Goal: Register for event/course

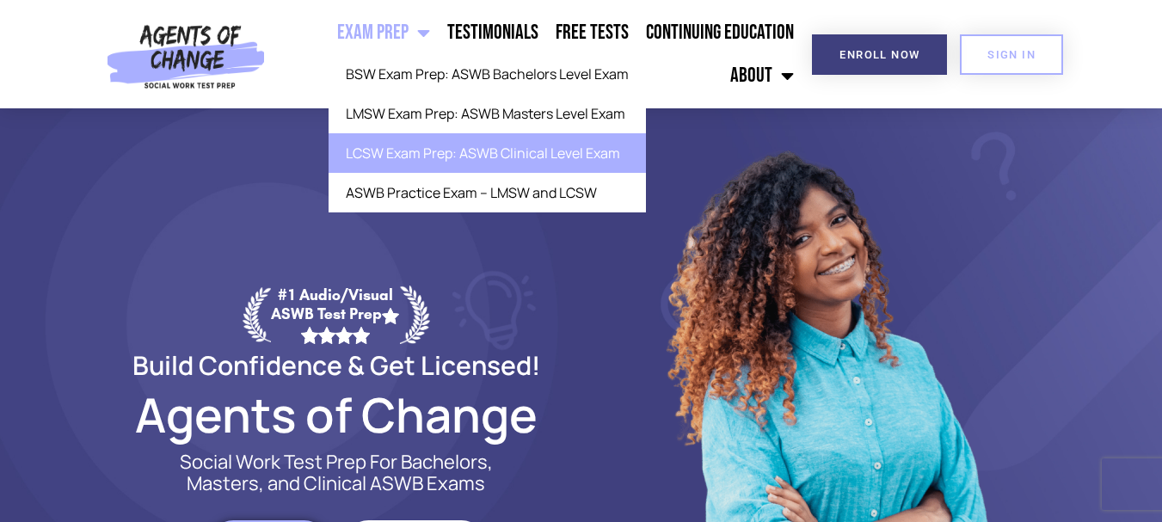
click at [395, 150] on link "LCSW Exam Prep: ASWB Clinical Level Exam" at bounding box center [487, 153] width 317 height 40
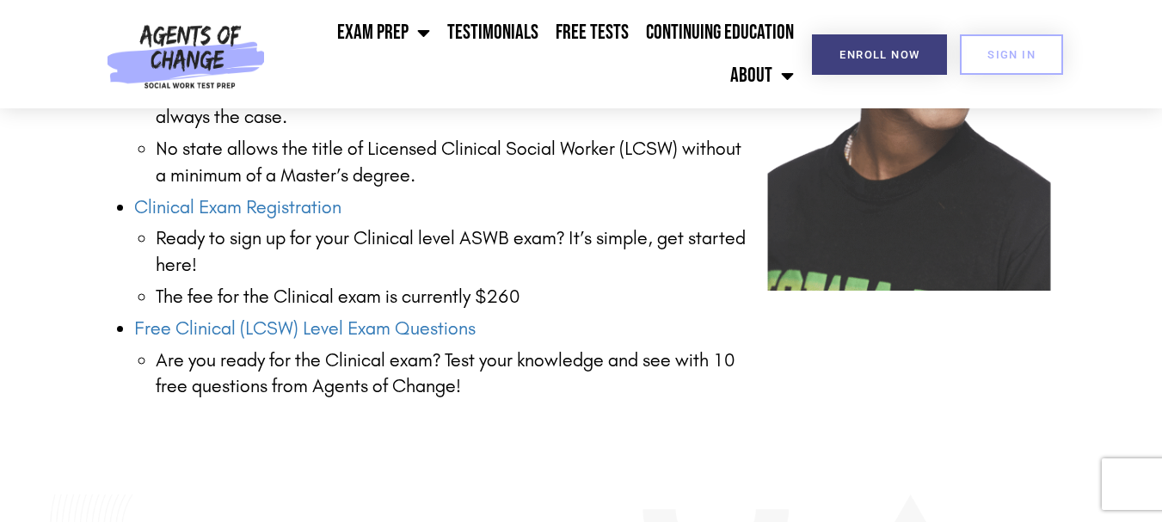
scroll to position [2449, 0]
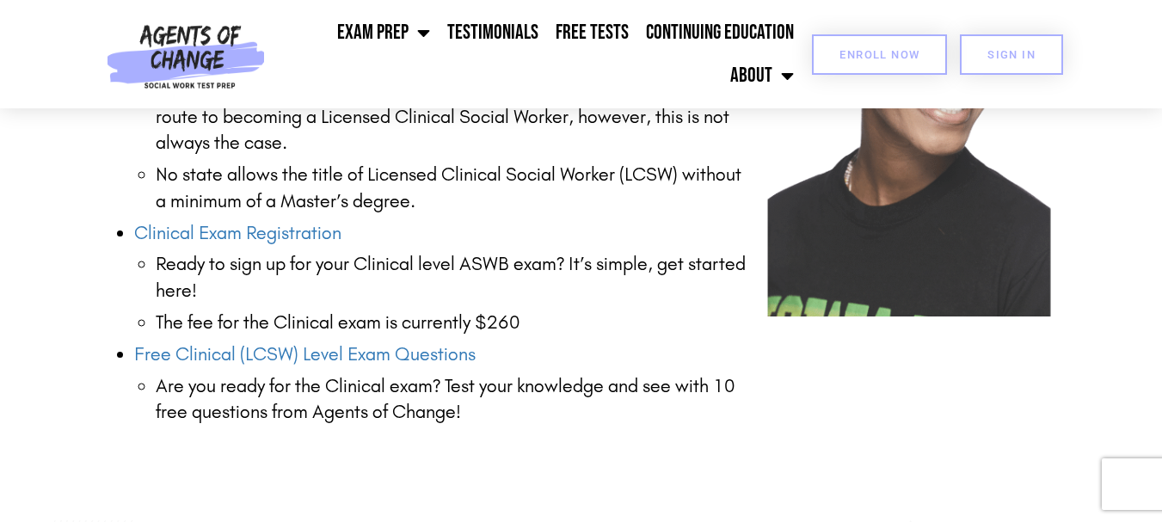
click at [888, 52] on span "Enroll Now" at bounding box center [879, 54] width 80 height 11
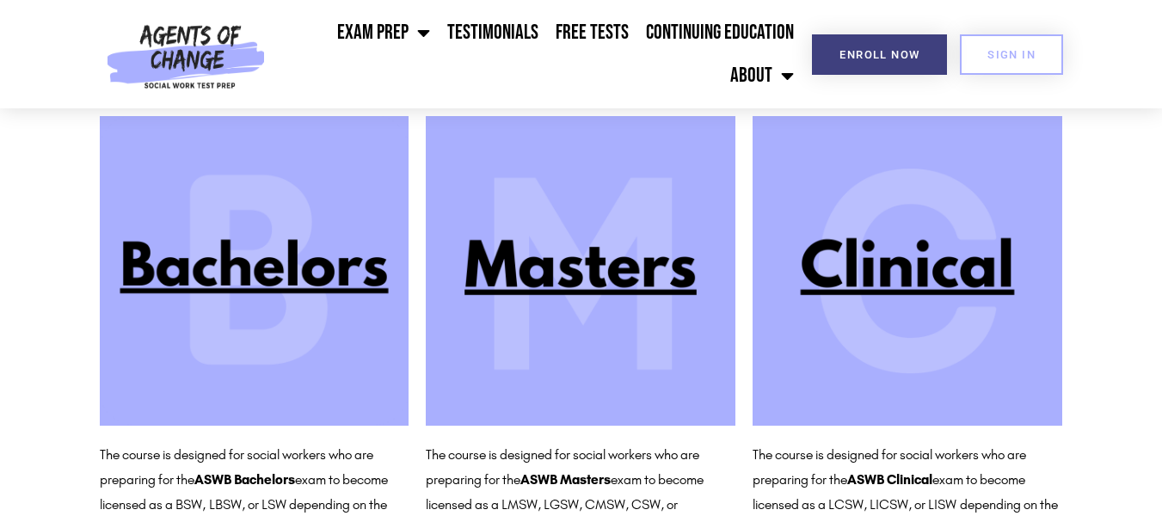
scroll to position [166, 0]
click at [920, 270] on img at bounding box center [908, 270] width 310 height 310
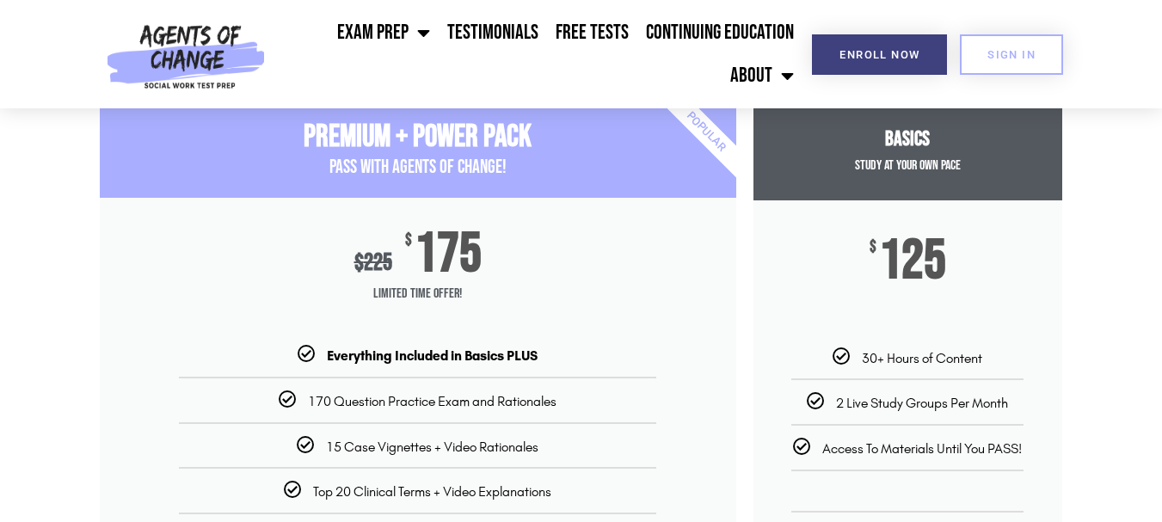
scroll to position [167, 0]
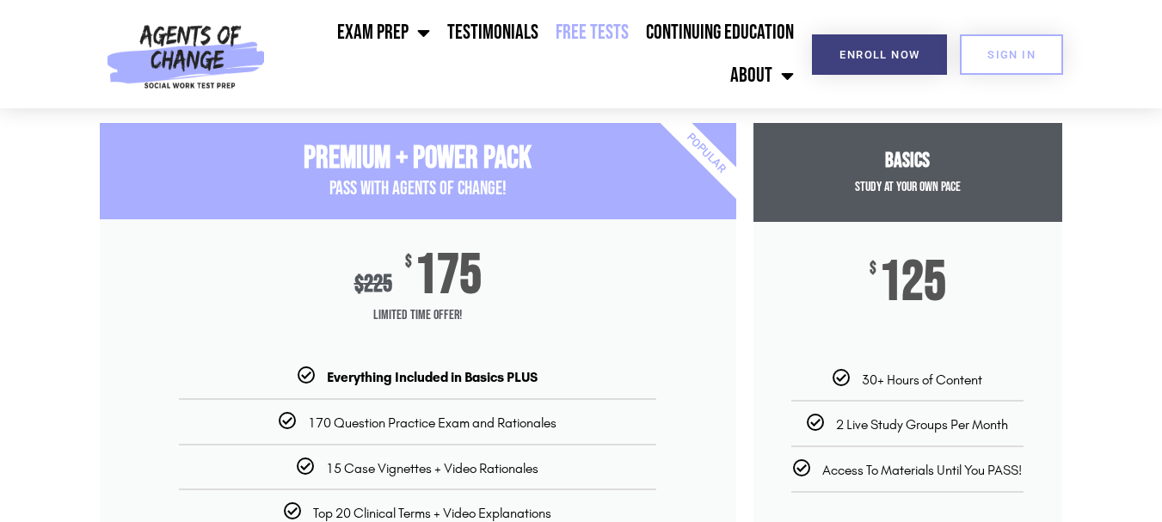
click at [602, 40] on link "Free Tests" at bounding box center [592, 32] width 90 height 43
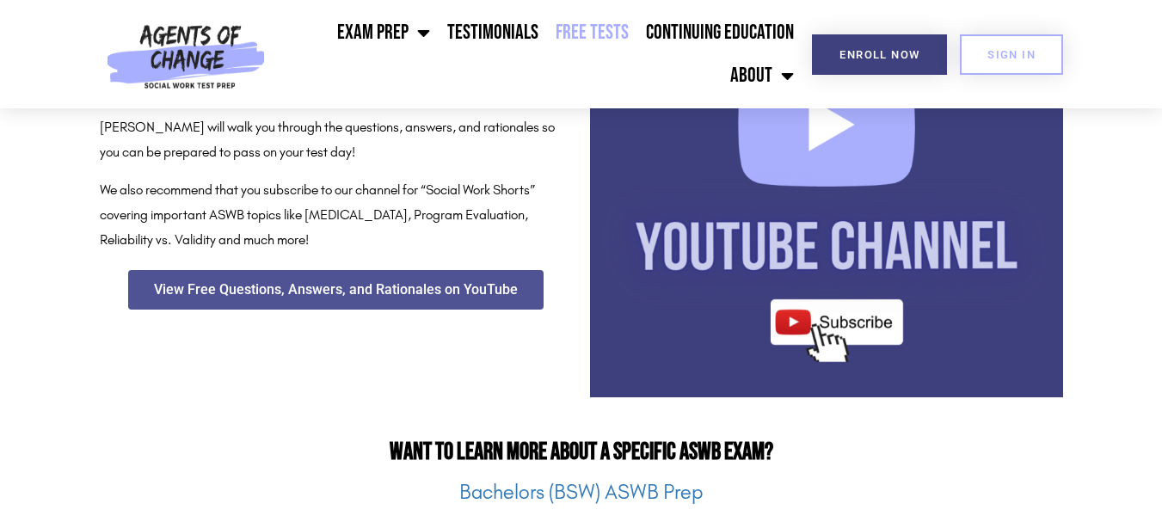
scroll to position [1871, 0]
